Goal: Find specific page/section: Find specific page/section

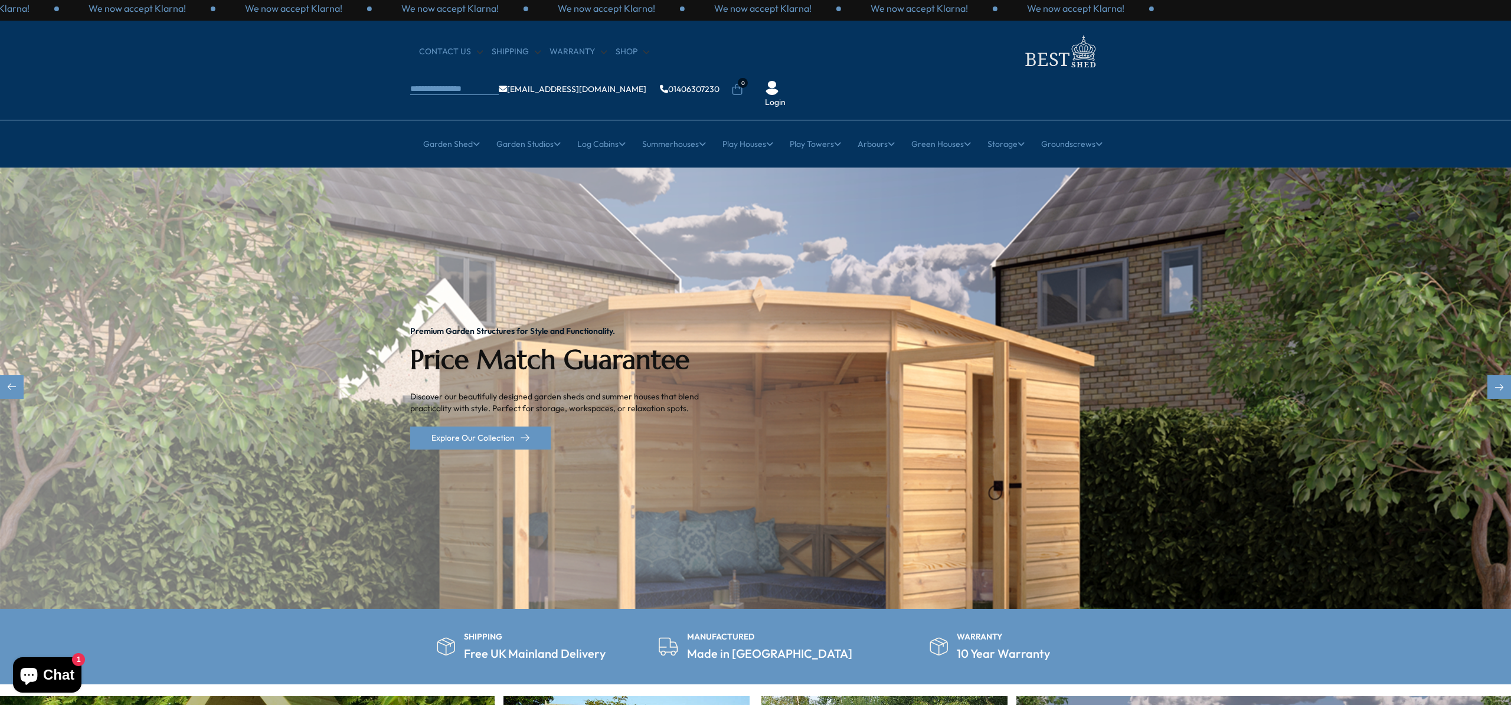
scroll to position [7, 0]
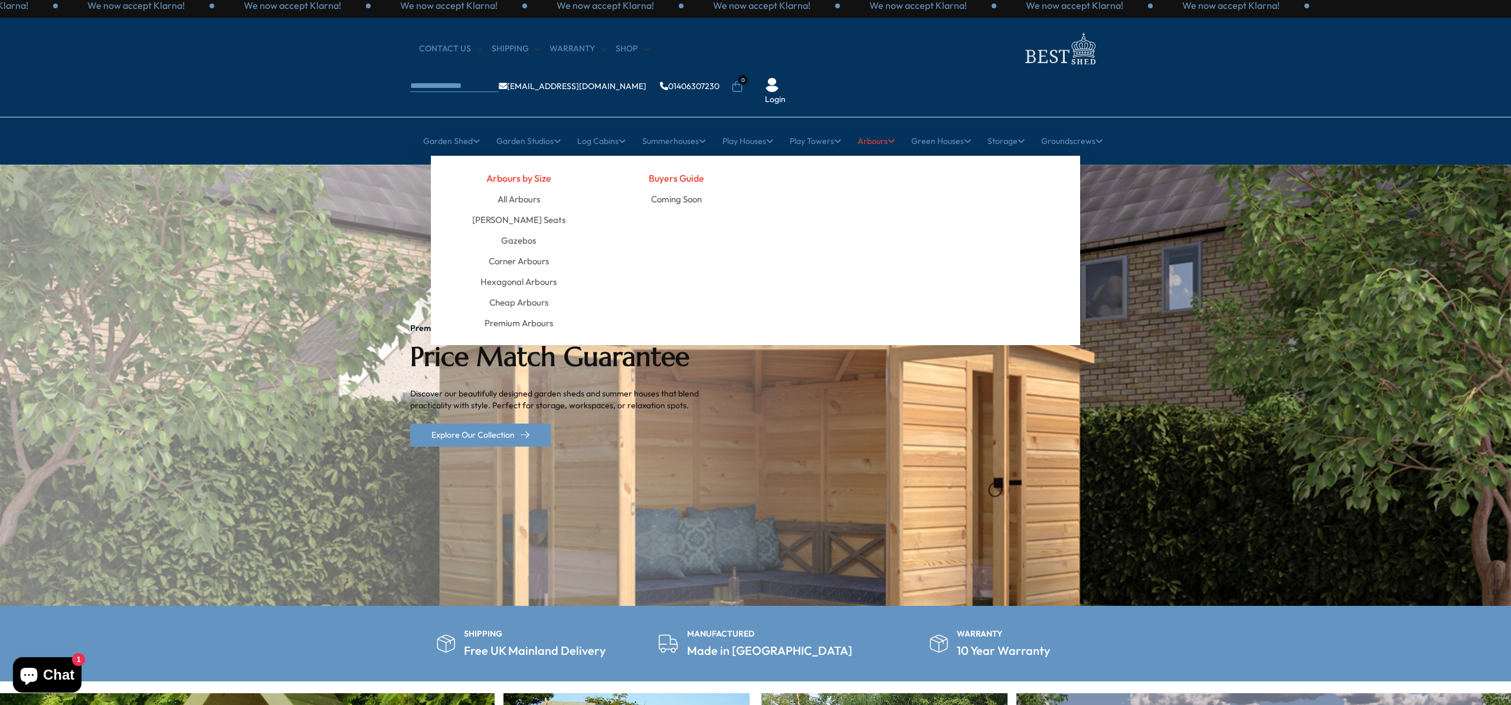
click at [875, 126] on link "Arbours" at bounding box center [875, 141] width 37 height 30
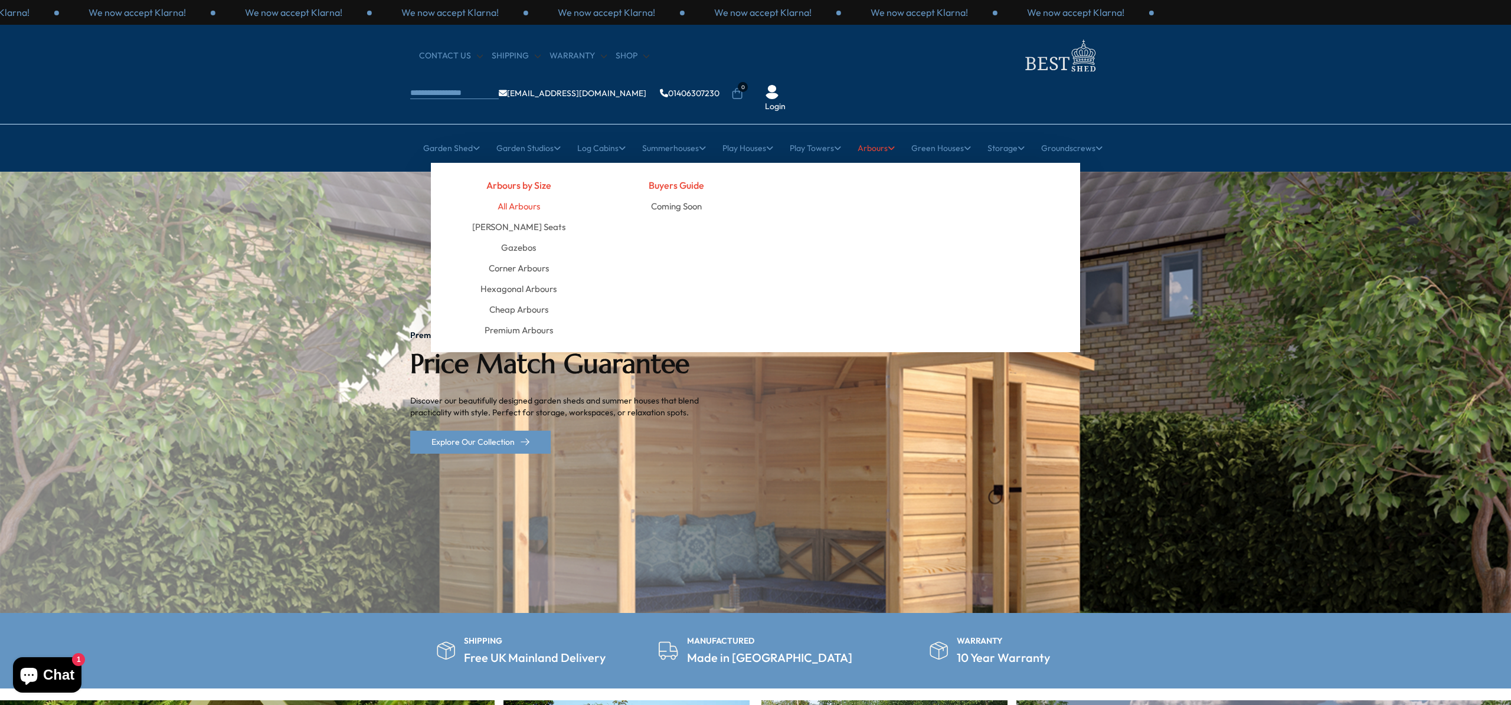
click at [518, 196] on link "All Arbours" at bounding box center [518, 206] width 42 height 21
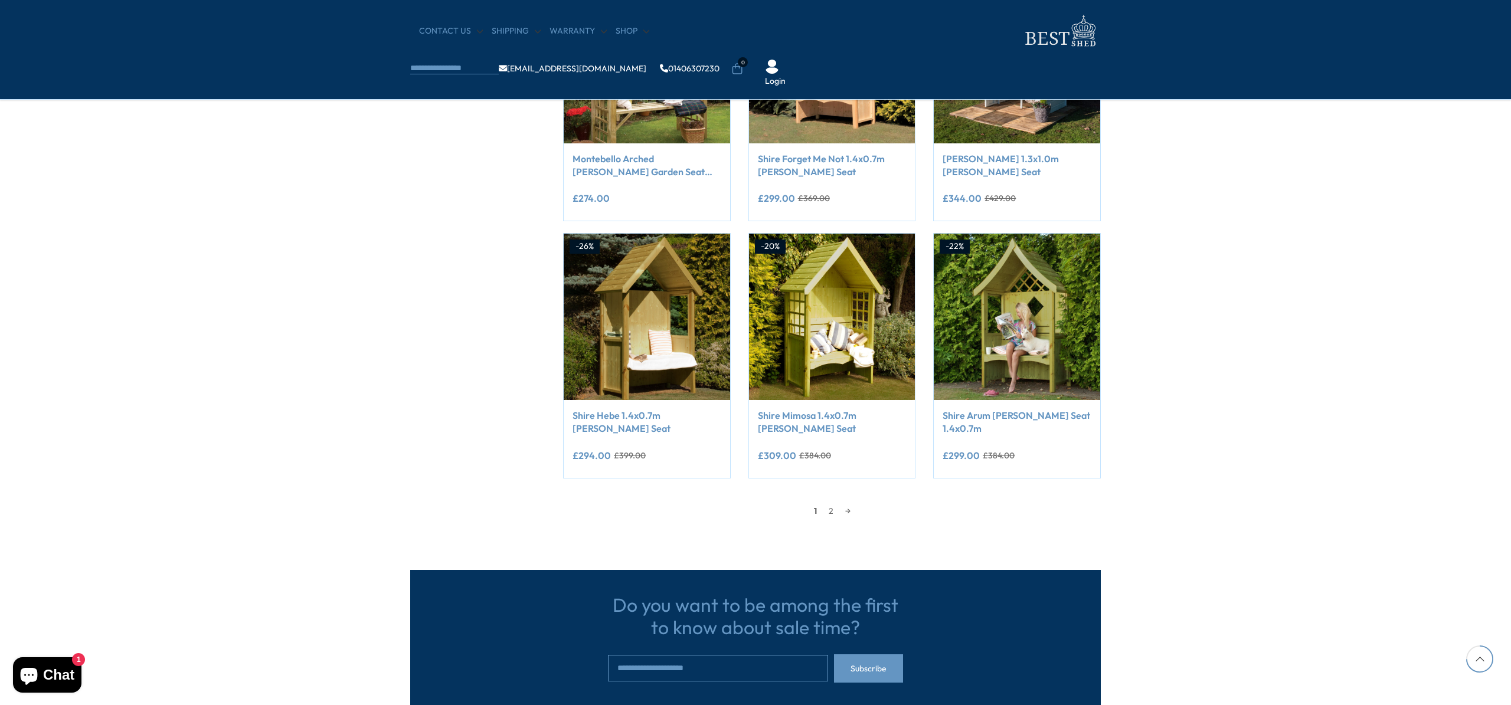
scroll to position [915, 0]
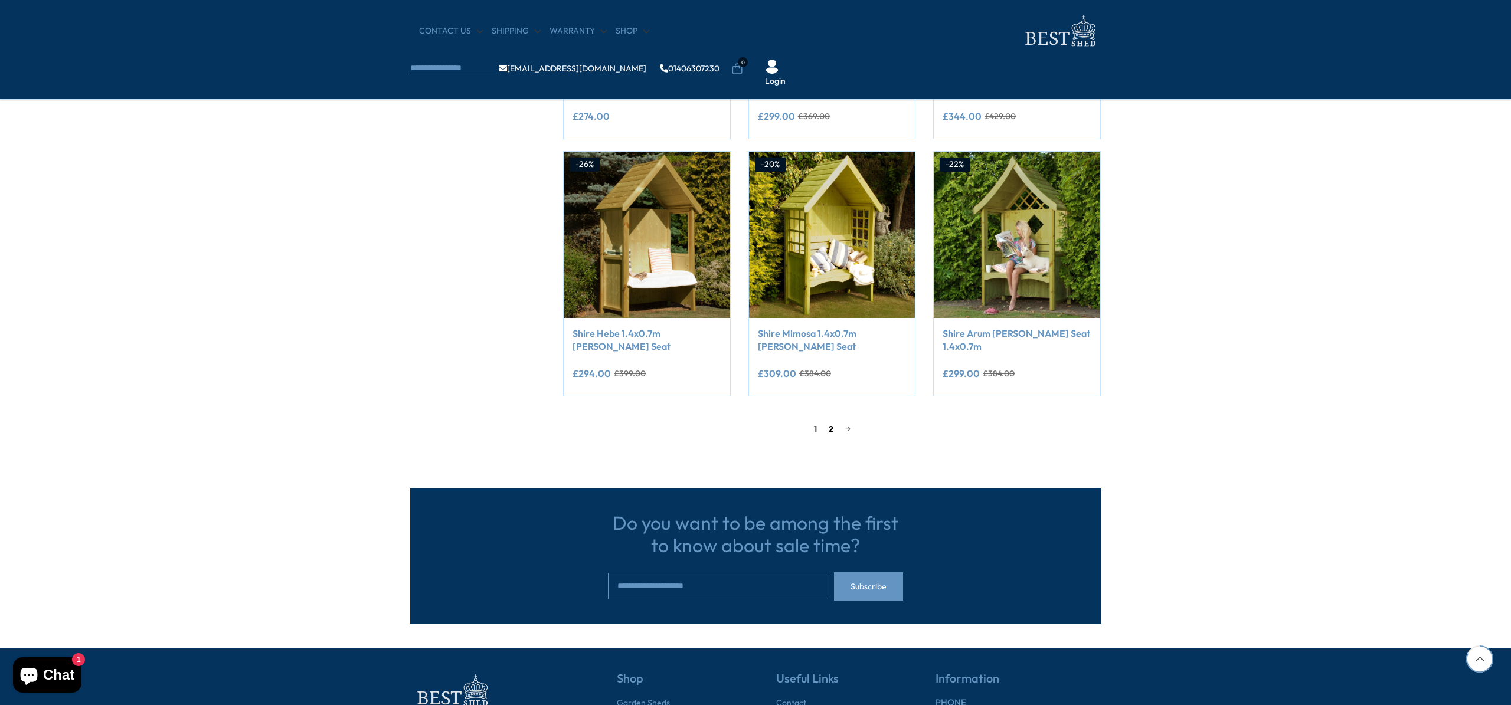
drag, startPoint x: 832, startPoint y: 426, endPoint x: 1157, endPoint y: 407, distance: 325.7
click at [832, 426] on link "2" at bounding box center [831, 429] width 17 height 18
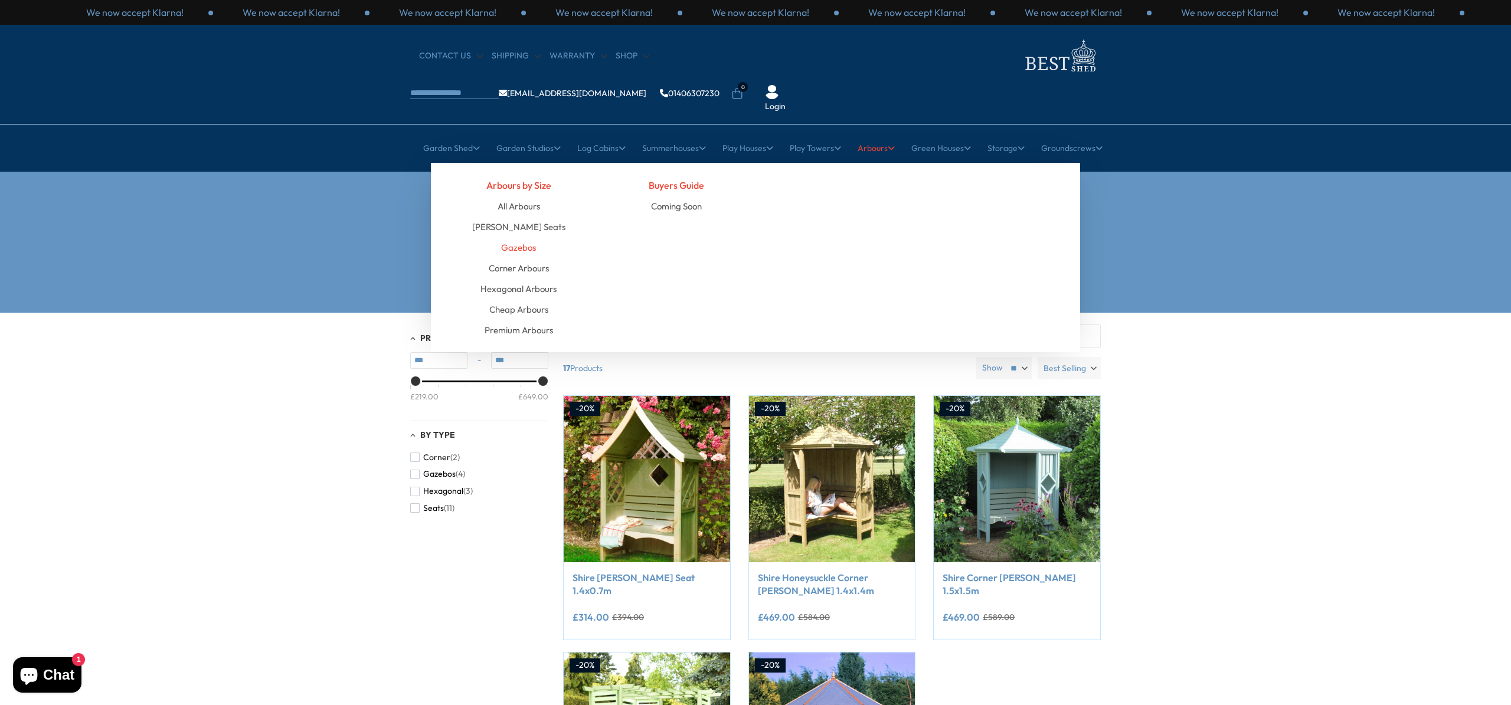
click at [522, 237] on link "Gazebos" at bounding box center [518, 247] width 35 height 21
